Goal: Check status: Check status

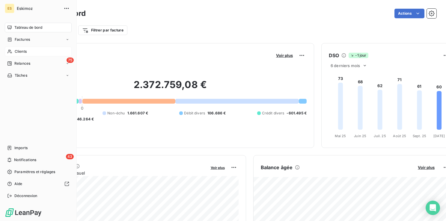
click at [19, 52] on span "Clients" at bounding box center [21, 51] width 12 height 5
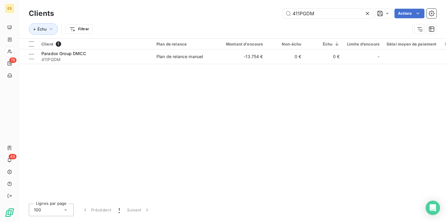
click at [366, 14] on icon at bounding box center [367, 13] width 3 height 3
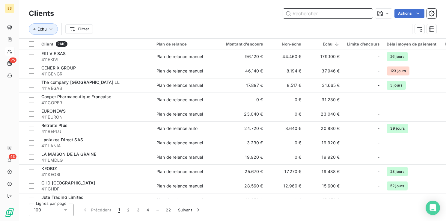
click at [315, 14] on input "text" at bounding box center [328, 14] width 90 height 10
paste input "[PERSON_NAME]"
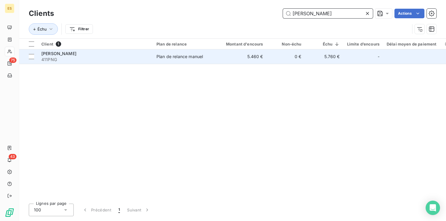
type input "[PERSON_NAME]"
click at [211, 63] on td "Plan de relance manuel" at bounding box center [184, 56] width 62 height 14
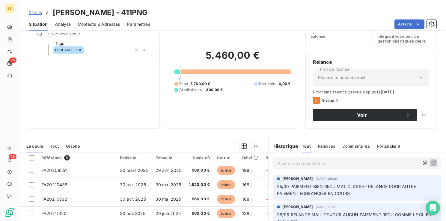
scroll to position [90, 0]
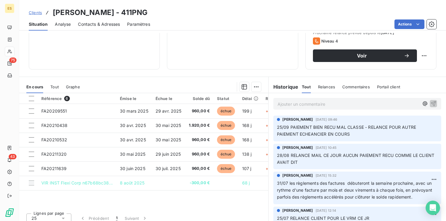
click at [282, 104] on p "Ajouter un commentaire ﻿" at bounding box center [347, 103] width 141 height 7
click at [319, 104] on span "30/09 le premier reègelement" at bounding box center [307, 103] width 60 height 5
